Goal: Unclear

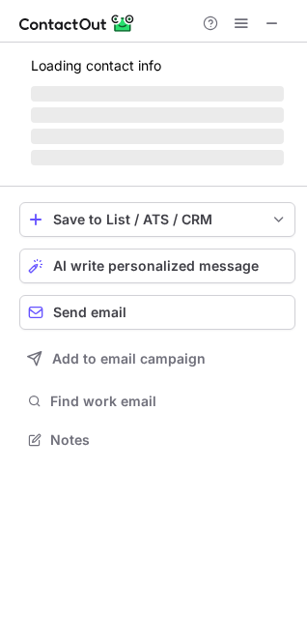
scroll to position [9, 9]
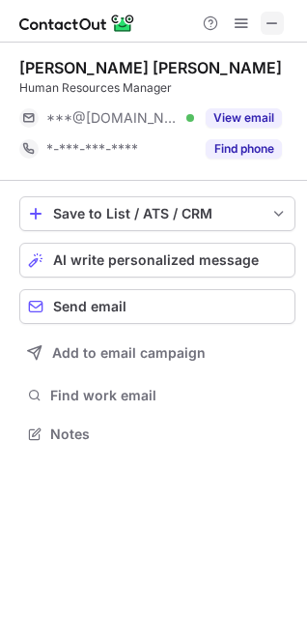
click at [279, 23] on span at bounding box center [272, 22] width 15 height 15
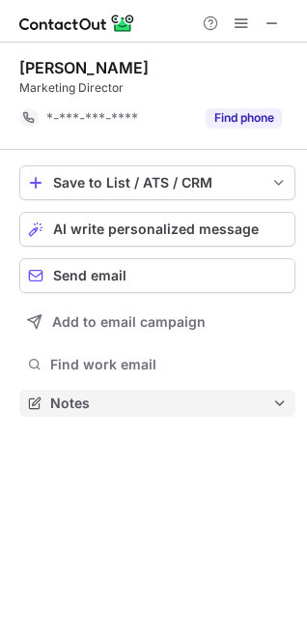
scroll to position [389, 307]
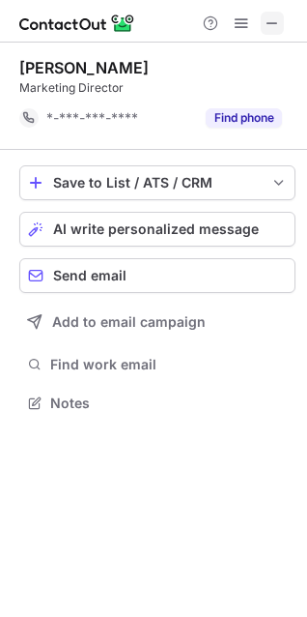
click at [278, 23] on span at bounding box center [272, 22] width 15 height 15
click at [275, 26] on span at bounding box center [272, 22] width 15 height 15
